Goal: Information Seeking & Learning: Learn about a topic

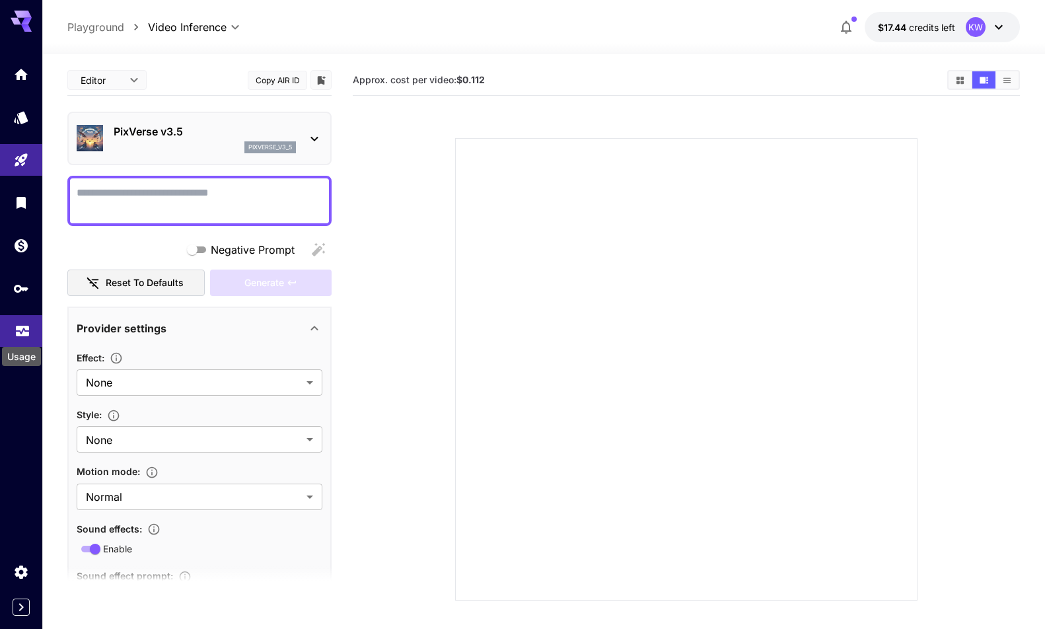
click at [20, 328] on icon "Usage" at bounding box center [22, 325] width 13 height 7
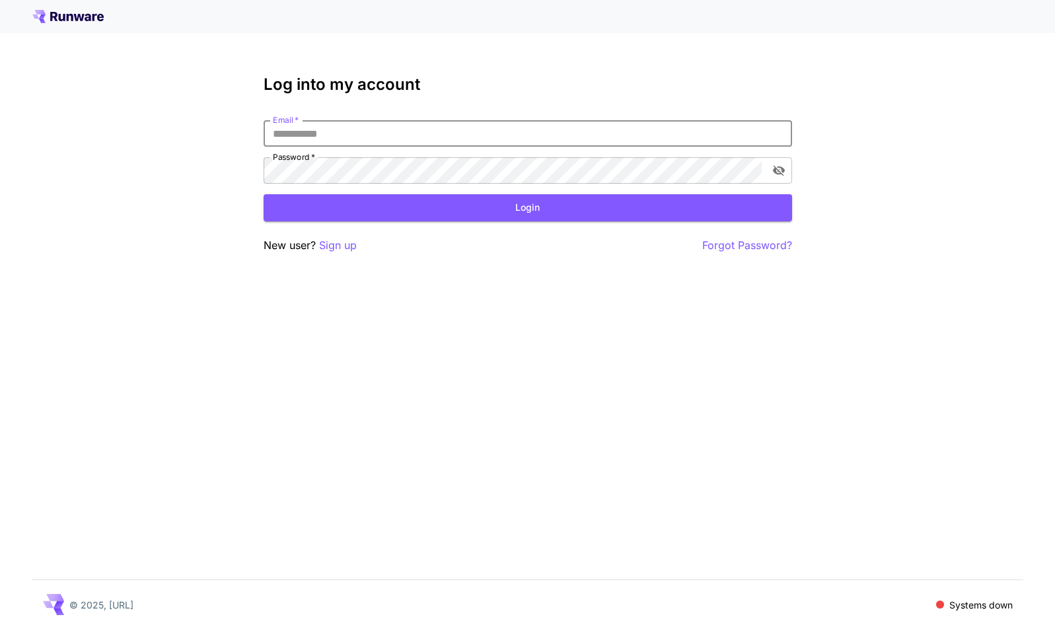
click at [328, 131] on input "Email   *" at bounding box center [527, 133] width 528 height 26
type input "**********"
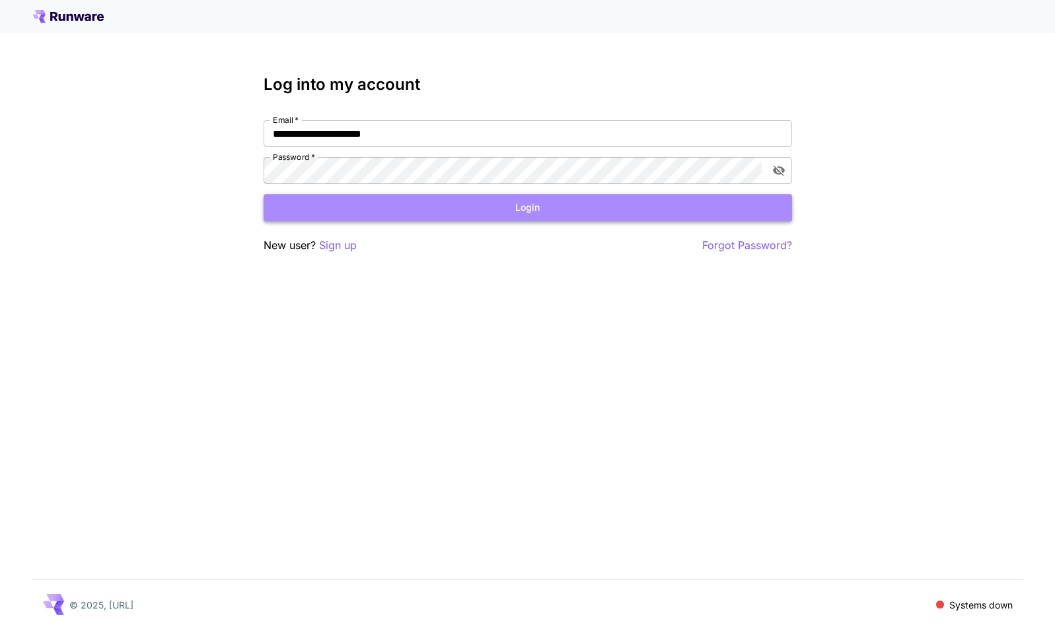
click at [394, 215] on button "Login" at bounding box center [527, 207] width 528 height 27
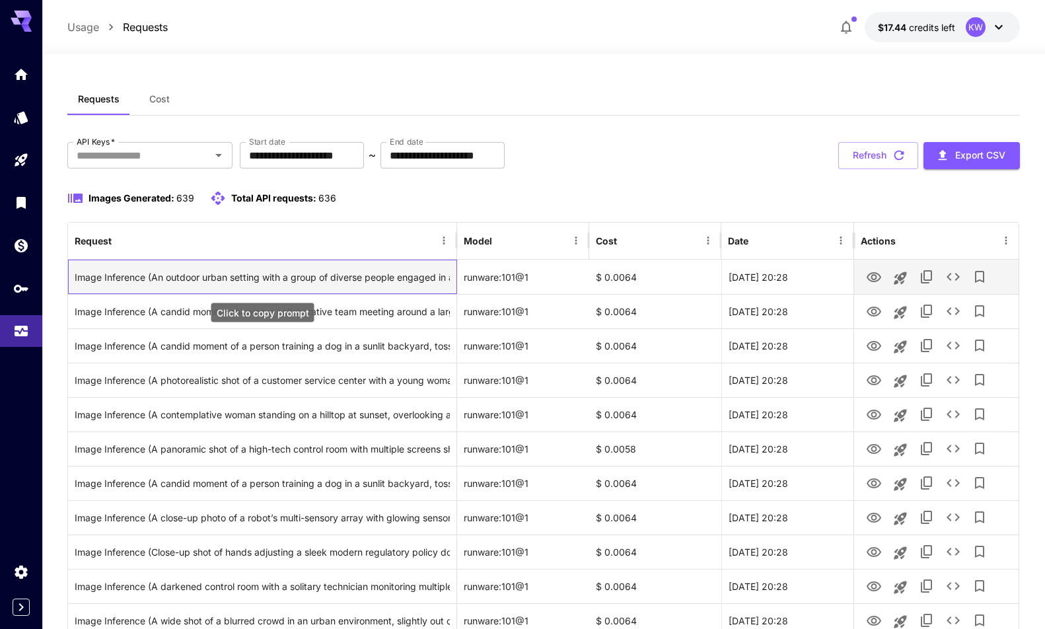
click at [332, 281] on div "Image Inference (An outdoor urban setting with a group of diverse people engage…" at bounding box center [262, 277] width 375 height 34
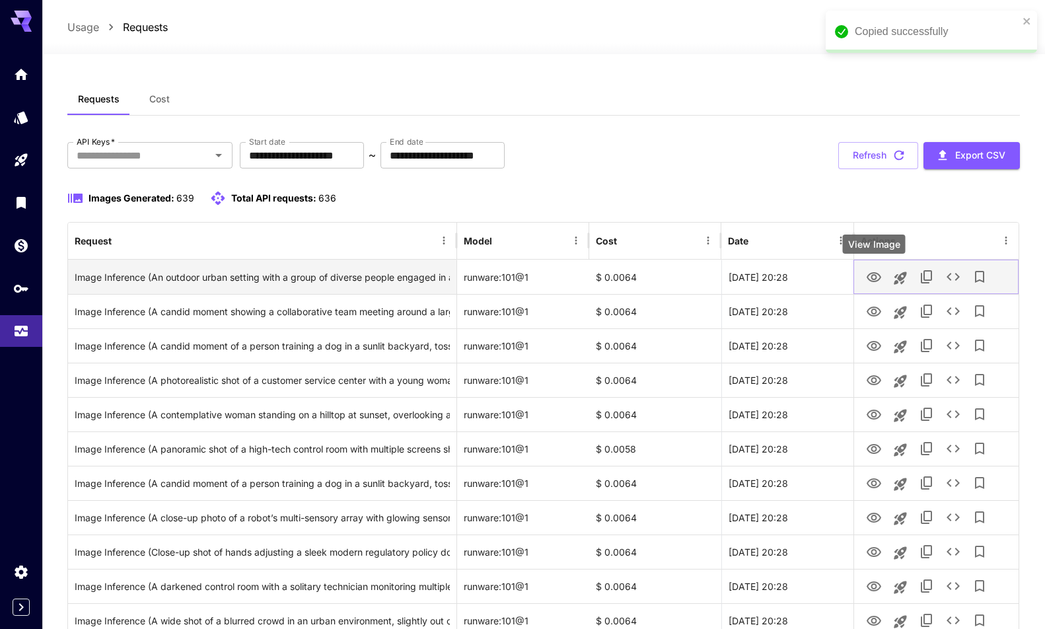
click at [871, 279] on icon "View Image" at bounding box center [874, 277] width 16 height 16
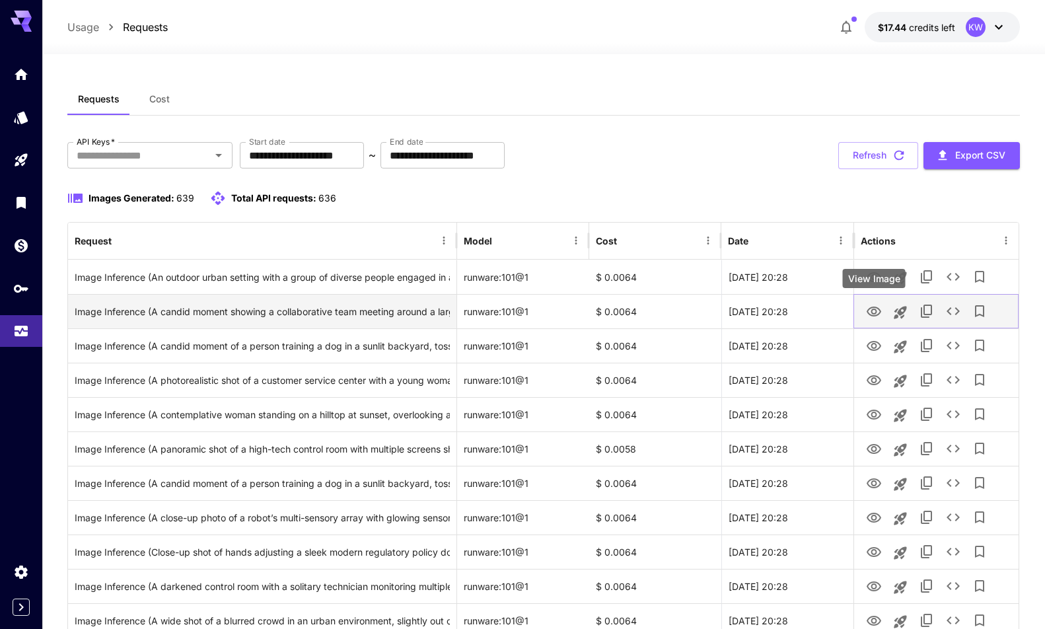
click at [874, 313] on icon "View Image" at bounding box center [873, 311] width 15 height 10
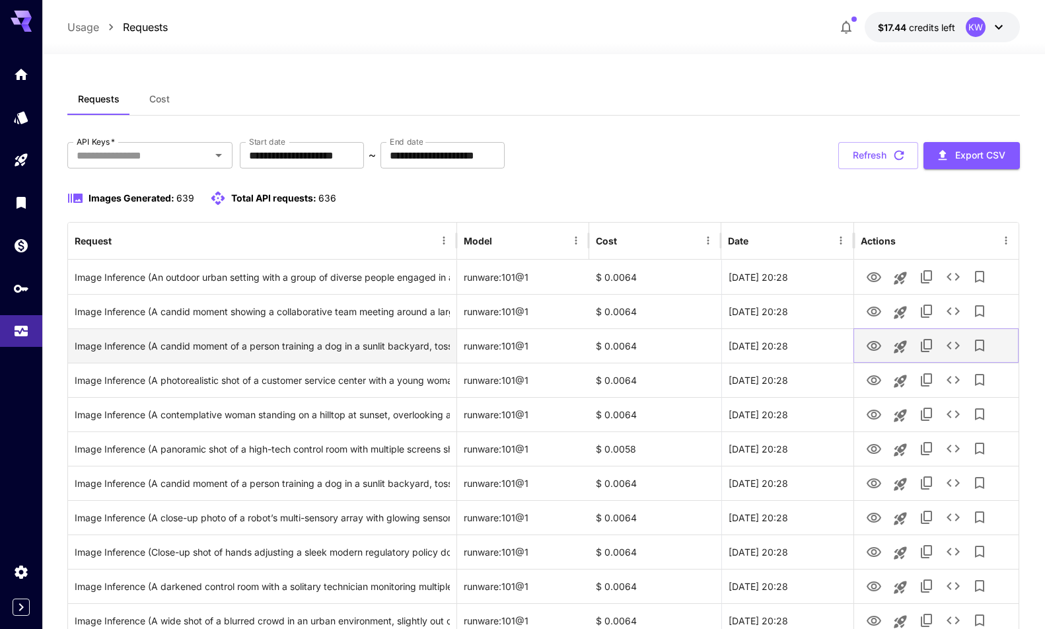
click at [872, 345] on icon "View Image" at bounding box center [874, 346] width 16 height 16
click at [337, 345] on div "Image Inference (A candid moment of a person training a dog in a sunlit backyar…" at bounding box center [262, 346] width 375 height 34
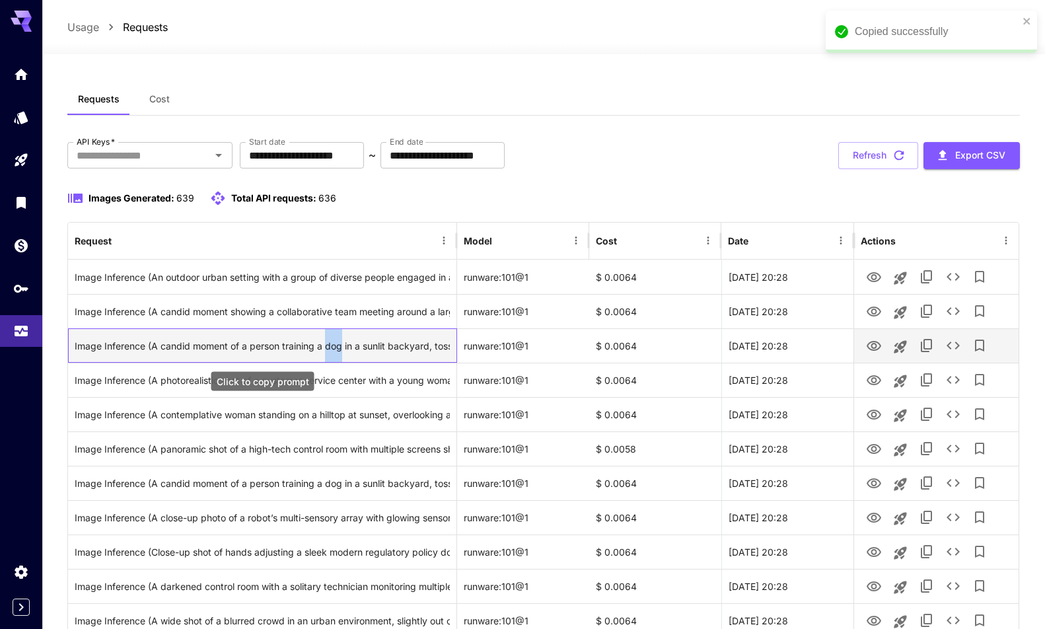
click at [337, 345] on div "Image Inference (A candid moment of a person training a dog in a sunlit backyar…" at bounding box center [262, 346] width 375 height 34
click at [417, 347] on div "Image Inference (A candid moment of a person training a dog in a sunlit backyar…" at bounding box center [262, 346] width 375 height 34
